Goal: Task Accomplishment & Management: Manage account settings

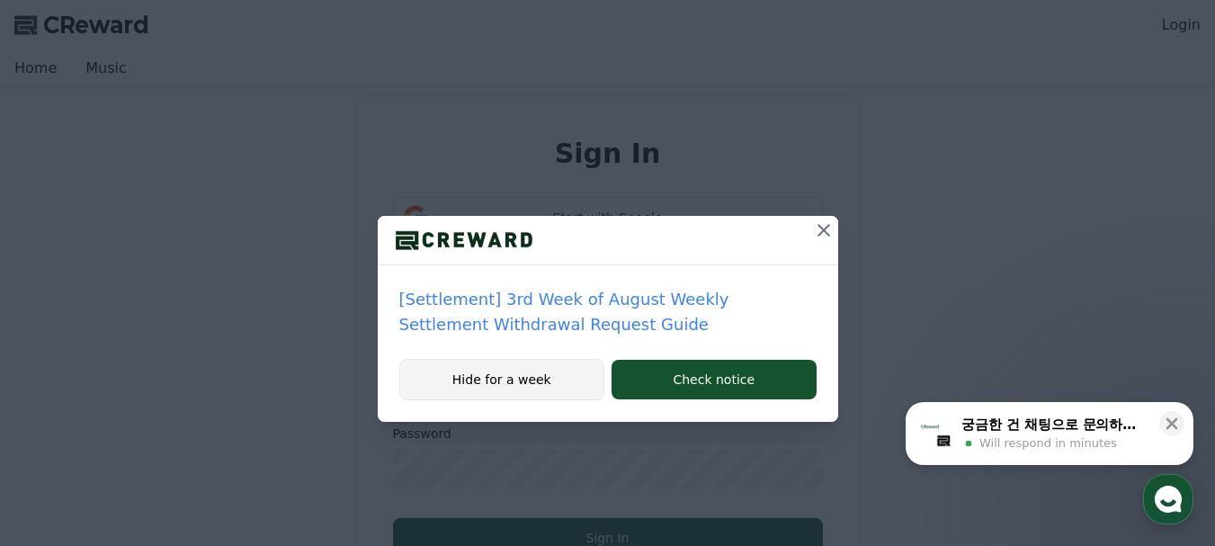
type input "**********"
click at [528, 371] on button "Hide for a week" at bounding box center [502, 379] width 206 height 41
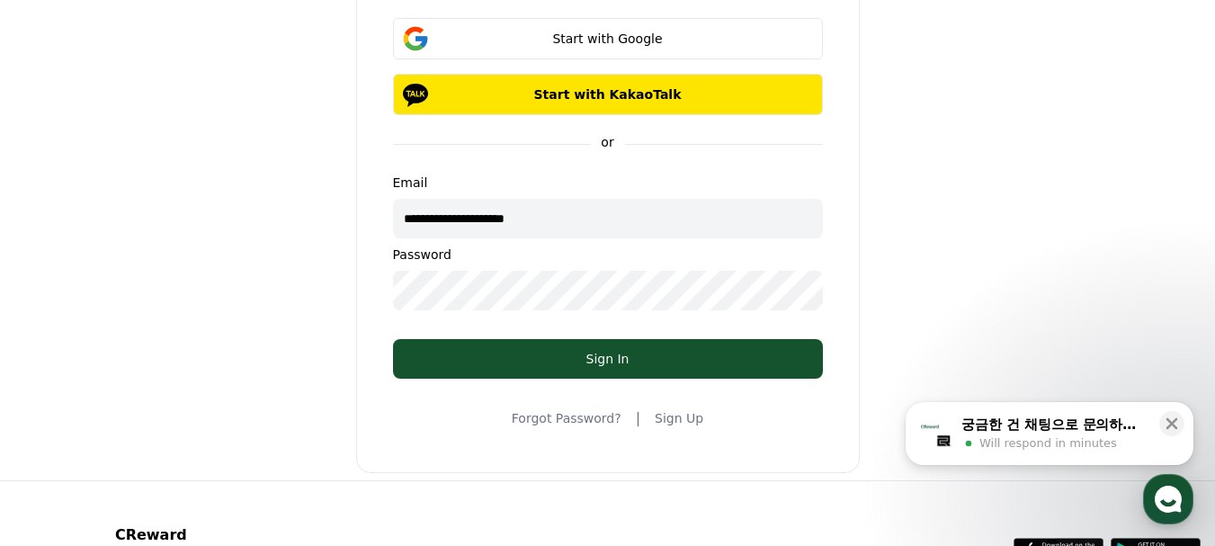
scroll to position [270, 0]
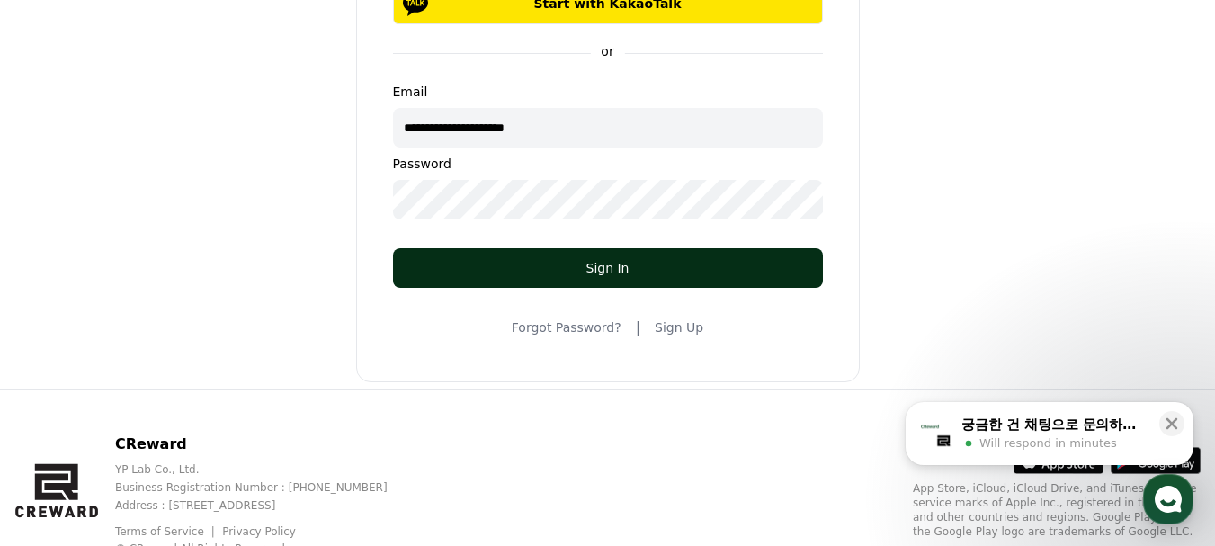
click at [623, 272] on div "Sign In" at bounding box center [608, 268] width 358 height 18
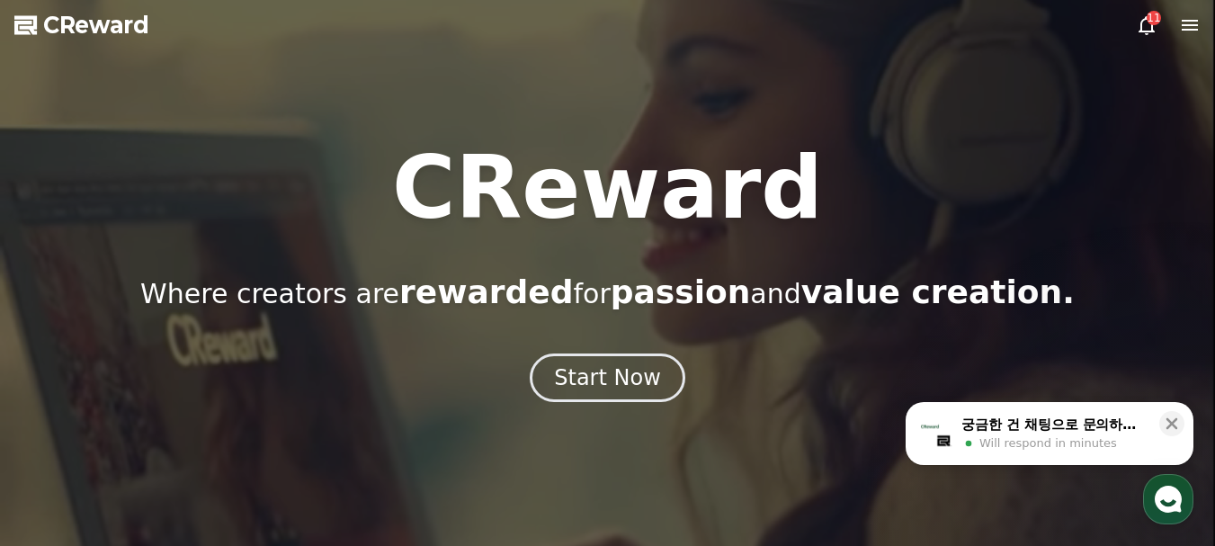
click at [1143, 26] on icon at bounding box center [1147, 25] width 22 height 22
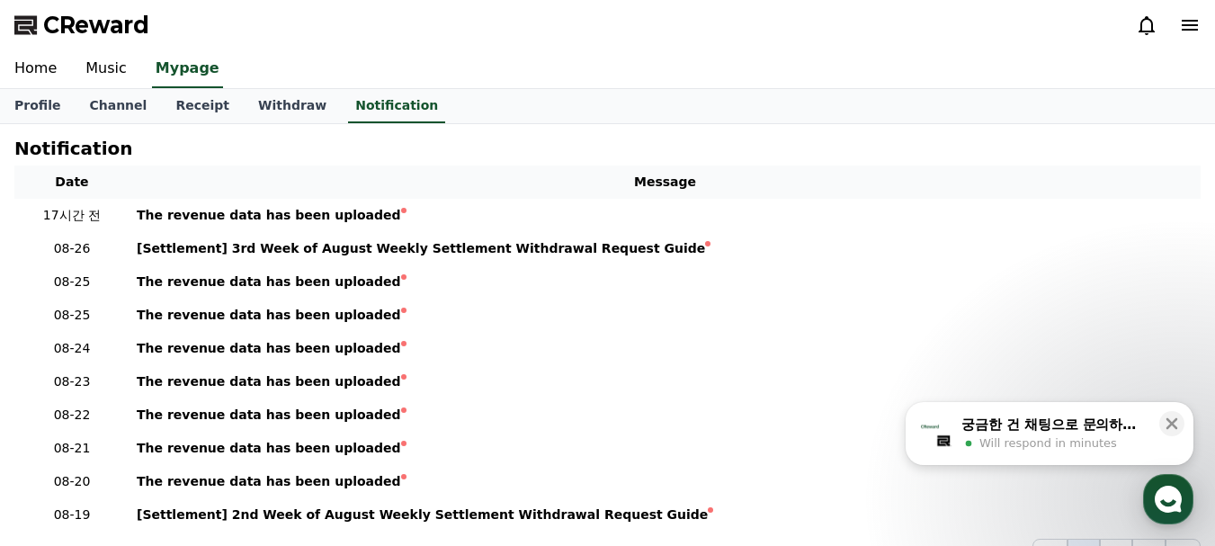
click at [1205, 24] on div "CReward" at bounding box center [607, 25] width 1215 height 50
click at [1179, 23] on icon at bounding box center [1190, 25] width 22 height 22
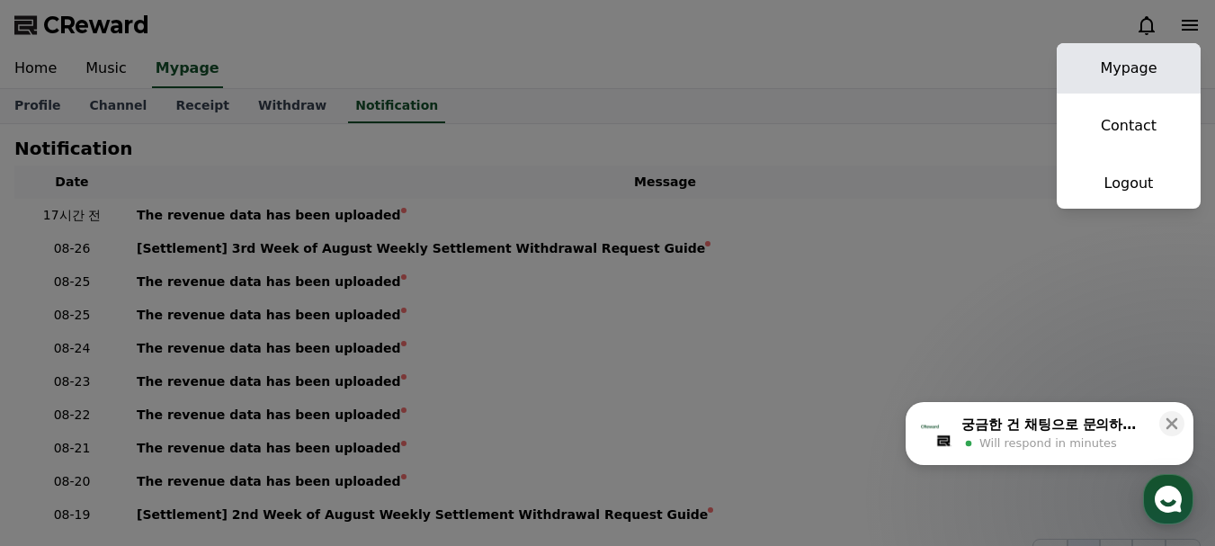
click at [1125, 71] on link "Mypage" at bounding box center [1129, 68] width 144 height 50
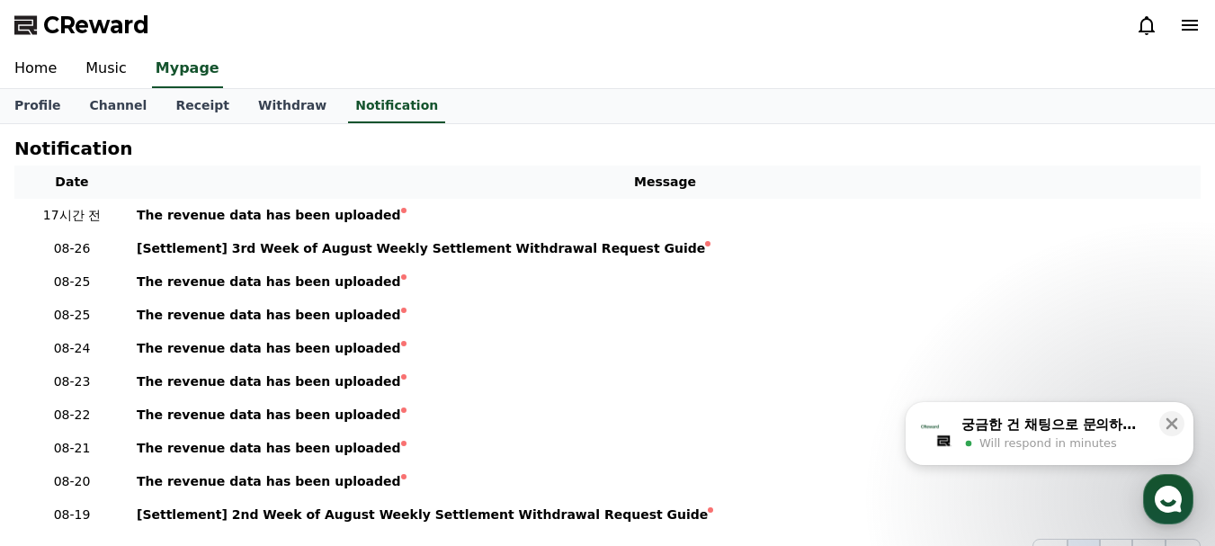
select select "**********"
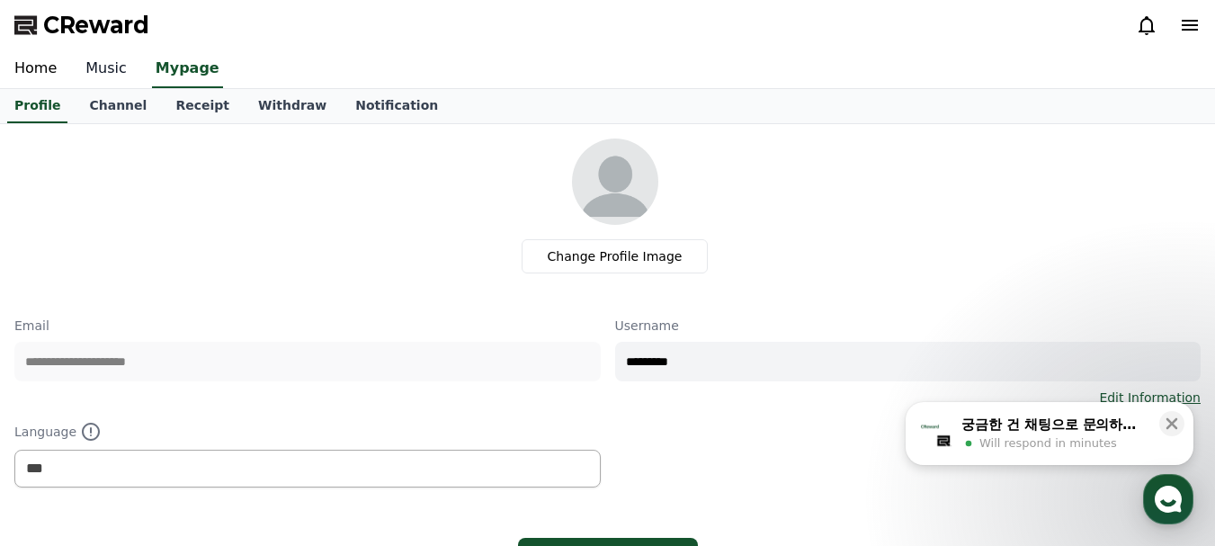
click at [91, 64] on link "Music" at bounding box center [106, 69] width 70 height 38
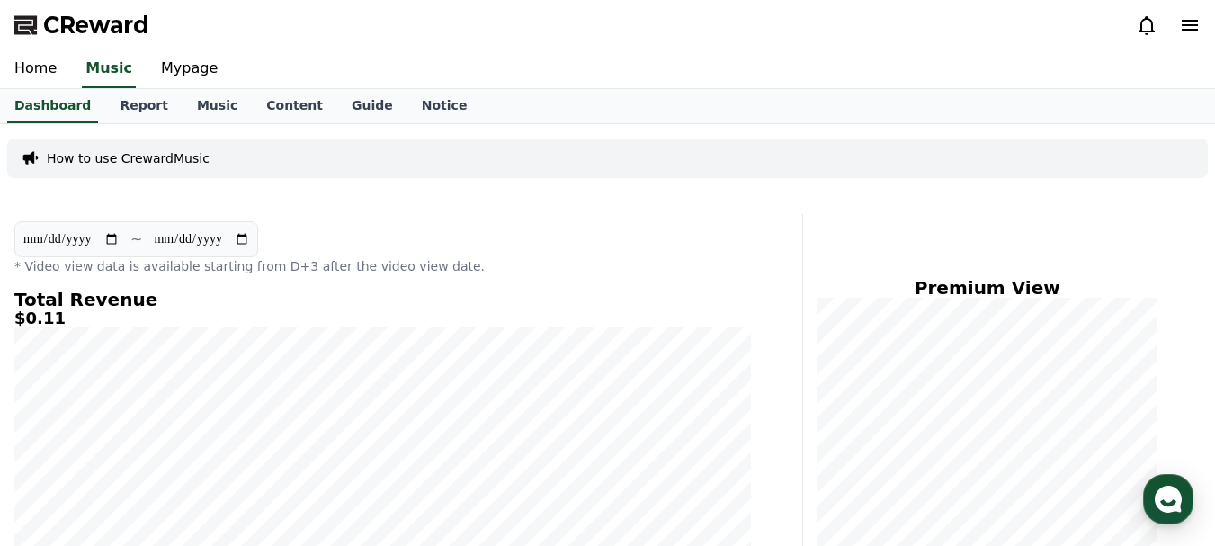
click at [1189, 27] on icon at bounding box center [1190, 25] width 22 height 22
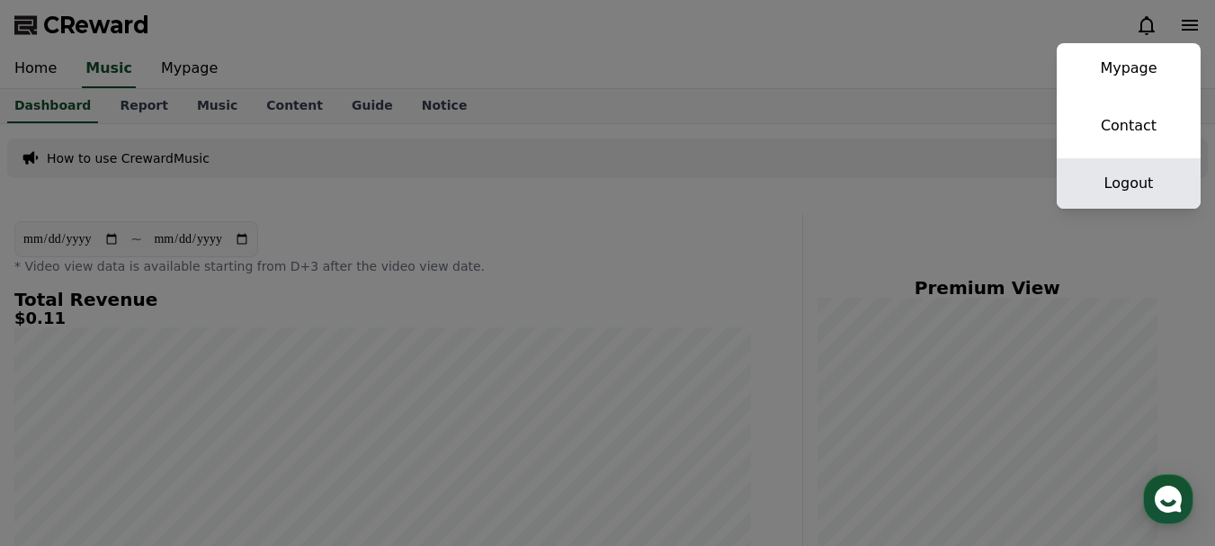
click at [1121, 185] on link "Logout" at bounding box center [1129, 183] width 144 height 50
